Goal: Entertainment & Leisure: Consume media (video, audio)

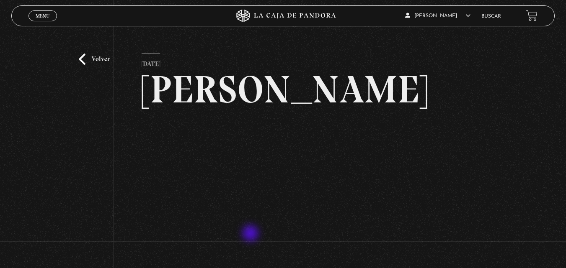
scroll to position [42, 0]
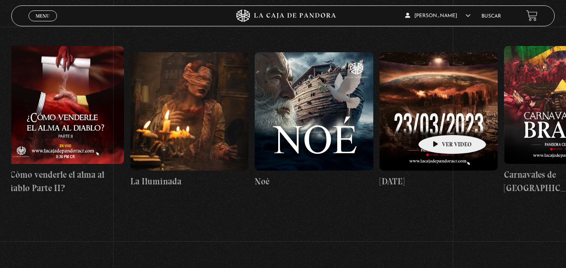
scroll to position [0, 5121]
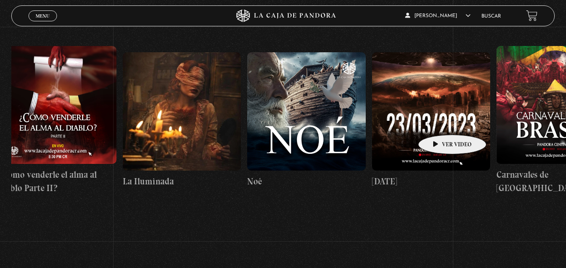
click at [336, 145] on figure at bounding box center [306, 111] width 118 height 118
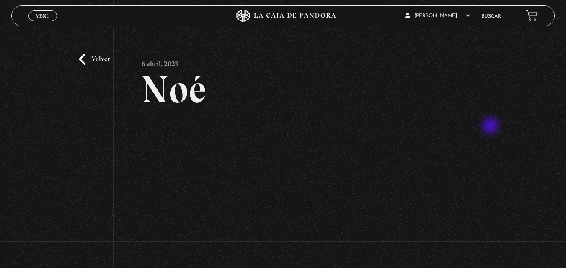
drag, startPoint x: 471, startPoint y: 108, endPoint x: 493, endPoint y: 128, distance: 29.3
click at [493, 128] on div "Volver 6 abril, 2023 [PERSON_NAME] WhatsApp Twitter Messenger Email" at bounding box center [283, 173] width 566 height 292
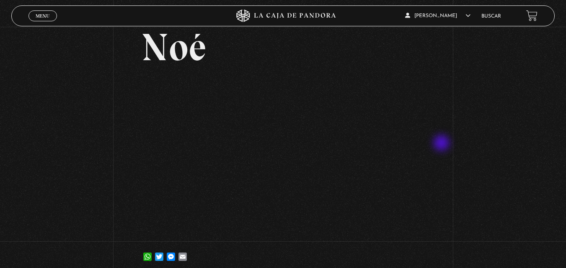
scroll to position [42, 0]
click at [43, 14] on span "Menu" at bounding box center [43, 15] width 14 height 5
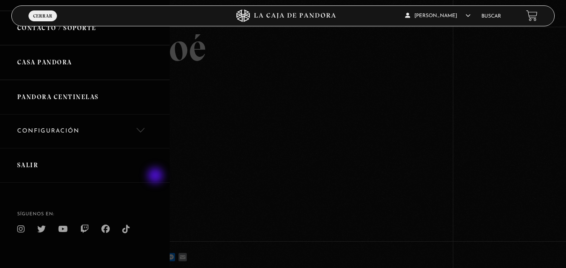
scroll to position [293, 0]
click at [33, 163] on link "Salir" at bounding box center [85, 165] width 170 height 35
